Goal: Transaction & Acquisition: Purchase product/service

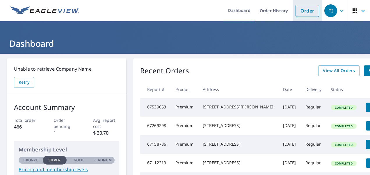
click at [305, 12] on link "Order" at bounding box center [308, 11] width 24 height 12
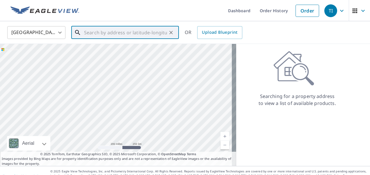
click at [139, 32] on input "text" at bounding box center [125, 32] width 83 height 16
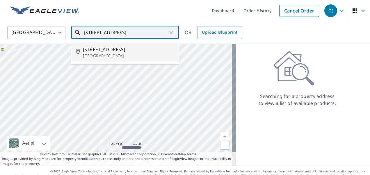
click at [105, 53] on p "[GEOGRAPHIC_DATA]" at bounding box center [128, 56] width 91 height 6
type input "[STREET_ADDRESS]"
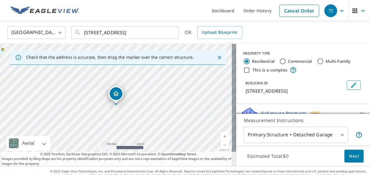
click at [118, 103] on div "Dropped pin, building 1, Residential property, 6197 NW 90th Ave Parkland, FL 33…" at bounding box center [116, 101] width 8 height 6
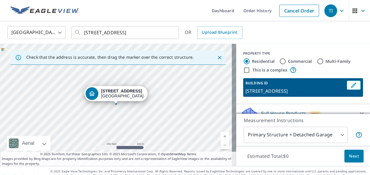
click at [118, 105] on div "[STREET_ADDRESS]" at bounding box center [118, 105] width 236 height 122
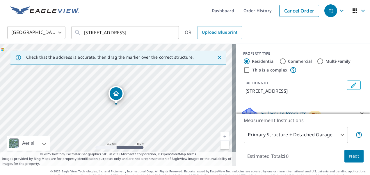
click at [118, 105] on div "[STREET_ADDRESS]" at bounding box center [118, 105] width 236 height 122
click at [116, 93] on icon "Dropped pin, building 1, Residential property, 6197 NW 90th Ave Parkland, FL 33…" at bounding box center [116, 93] width 7 height 7
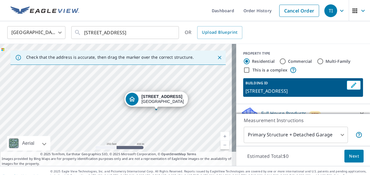
drag, startPoint x: 116, startPoint y: 93, endPoint x: 250, endPoint y: 140, distance: 142.3
click at [250, 140] on div "Check that the address is accurate, then drag the marker over the correct struc…" at bounding box center [185, 105] width 370 height 122
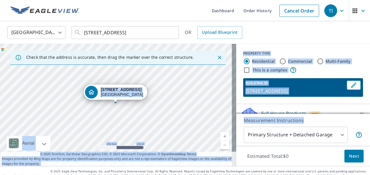
click at [115, 92] on div "[STREET_ADDRESS]" at bounding box center [118, 105] width 236 height 122
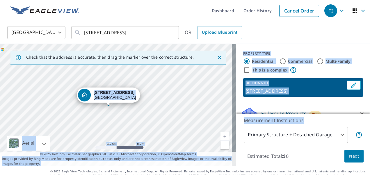
click at [108, 93] on strong "[STREET_ADDRESS]" at bounding box center [114, 92] width 41 height 5
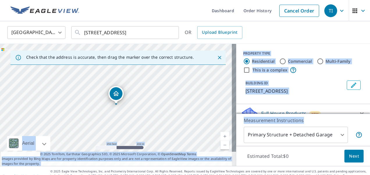
scroll to position [61, 0]
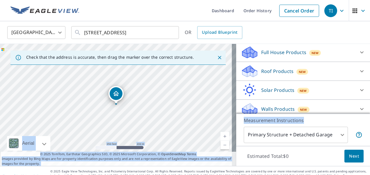
click at [334, 71] on div "Roof Products New" at bounding box center [298, 72] width 114 height 14
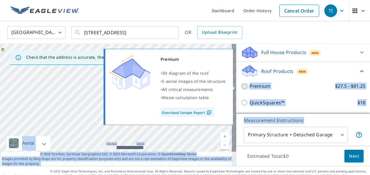
click at [241, 88] on input "Premium $27.5 - $81.25" at bounding box center [245, 86] width 9 height 7
checkbox input "true"
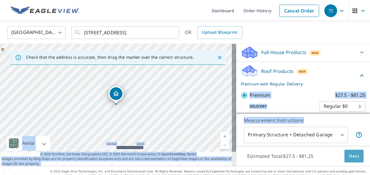
click at [349, 155] on span "Next" at bounding box center [354, 156] width 10 height 7
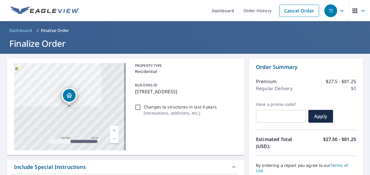
scroll to position [153, 0]
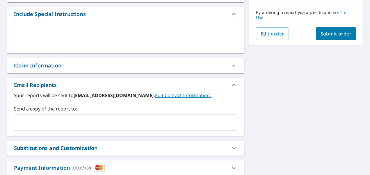
click at [138, 118] on input "text" at bounding box center [122, 122] width 210 height 11
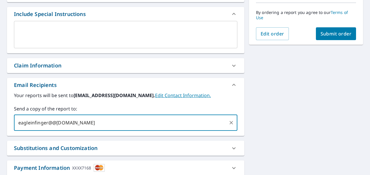
type input "eagleinfinger@@[DOMAIN_NAME]"
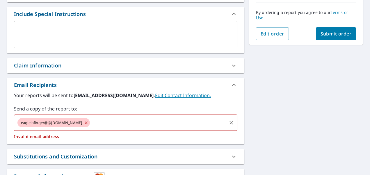
click at [47, 121] on span "eagleinfinger@@[DOMAIN_NAME]" at bounding box center [51, 123] width 68 height 6
click at [48, 122] on span "eagleinfinger@@[DOMAIN_NAME]" at bounding box center [51, 123] width 68 height 6
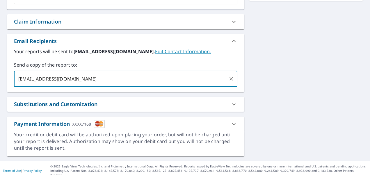
scroll to position [44, 0]
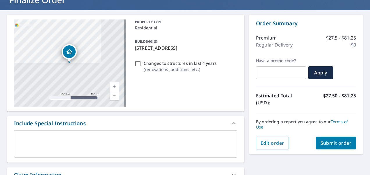
type input "[EMAIL_ADDRESS][DOMAIN_NAME]"
click at [335, 140] on span "Submit order" at bounding box center [336, 143] width 31 height 6
